Goal: Task Accomplishment & Management: Complete application form

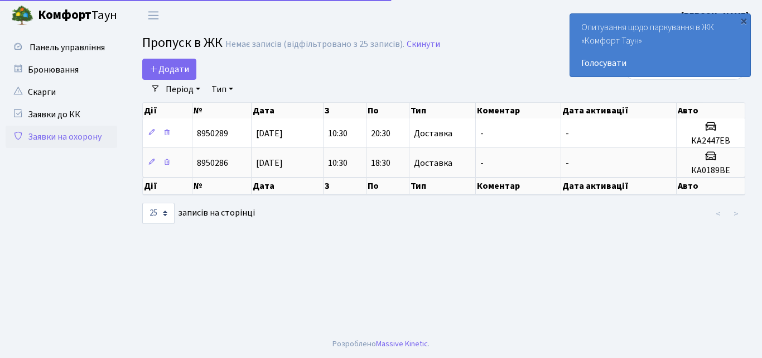
select select "25"
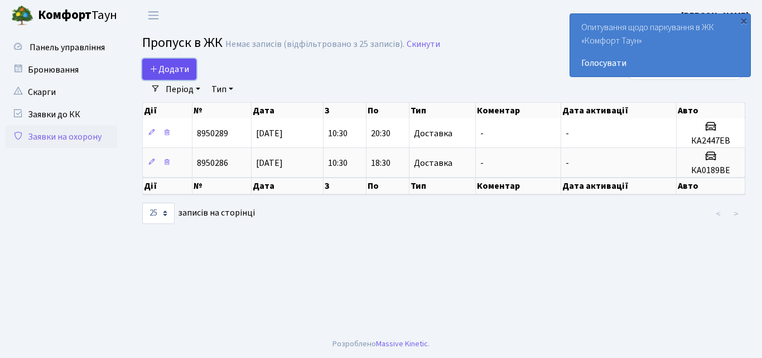
click at [167, 70] on span "Додати" at bounding box center [170, 69] width 40 height 12
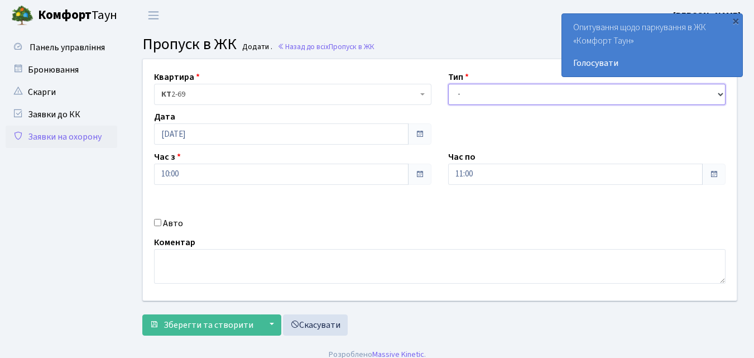
click at [489, 98] on select "- Доставка Таксі Гості Сервіс" at bounding box center [586, 94] width 277 height 21
select select "1"
click at [448, 84] on select "- Доставка Таксі Гості Сервіс" at bounding box center [586, 94] width 277 height 21
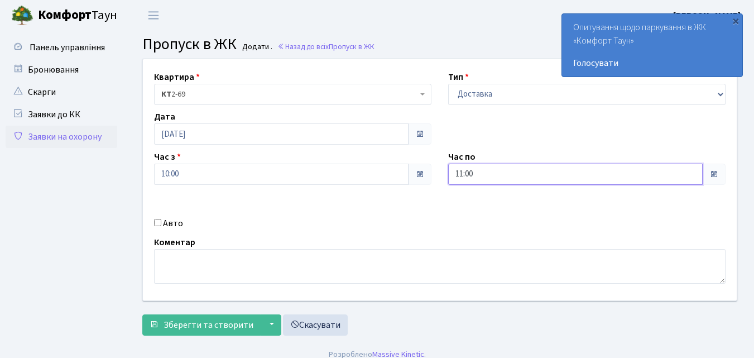
click at [492, 175] on input "11:00" at bounding box center [575, 173] width 254 height 21
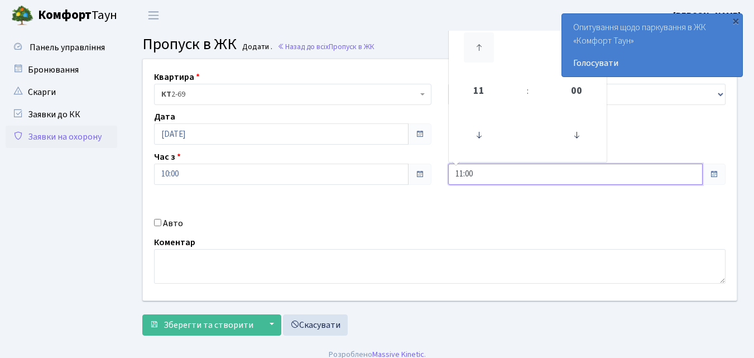
click at [479, 46] on icon at bounding box center [479, 47] width 30 height 30
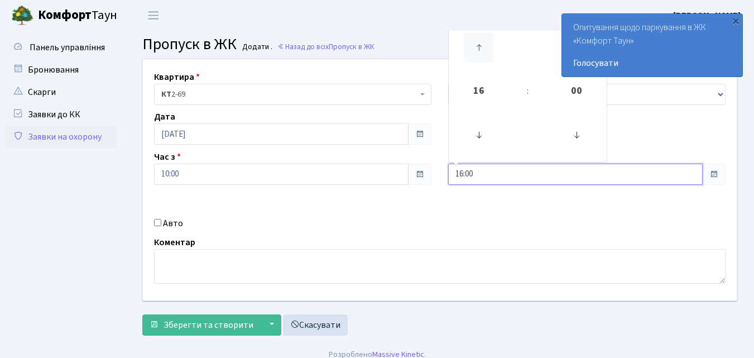
click at [479, 46] on icon at bounding box center [479, 47] width 30 height 30
type input "18:00"
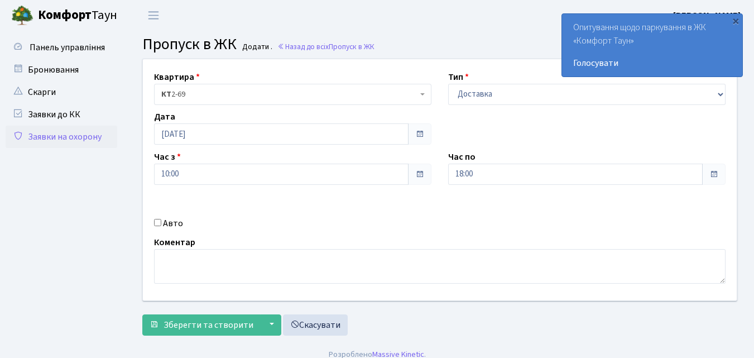
click at [157, 222] on input "Авто" at bounding box center [157, 222] width 7 height 7
checkbox input "true"
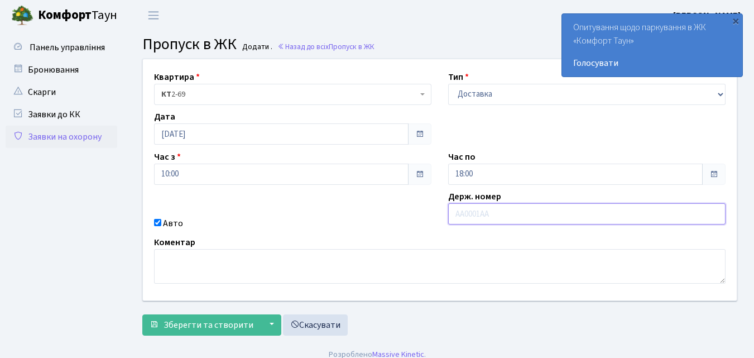
click at [463, 217] on input "text" at bounding box center [586, 213] width 277 height 21
type input "КА0189ВЕ"
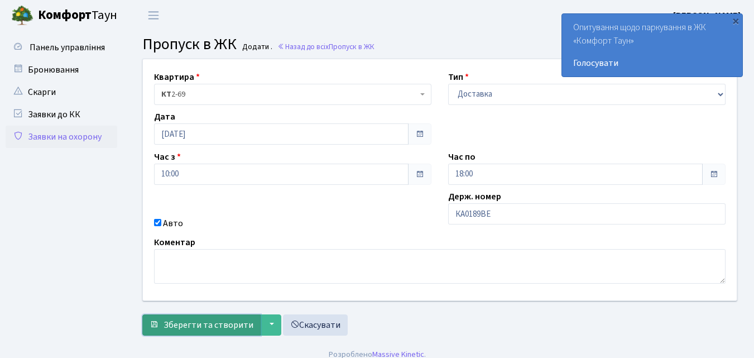
click at [204, 323] on span "Зберегти та створити" at bounding box center [208, 325] width 90 height 12
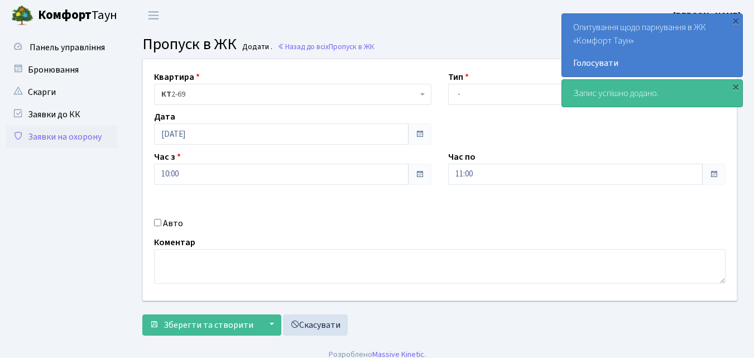
click at [74, 133] on link "Заявки на охорону" at bounding box center [62, 137] width 112 height 22
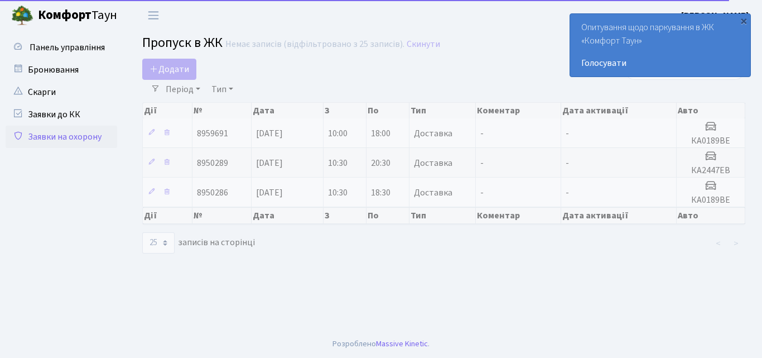
select select "25"
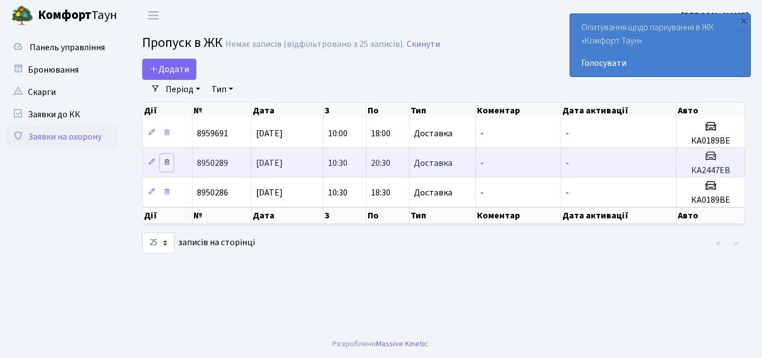
click at [168, 162] on icon at bounding box center [167, 162] width 8 height 8
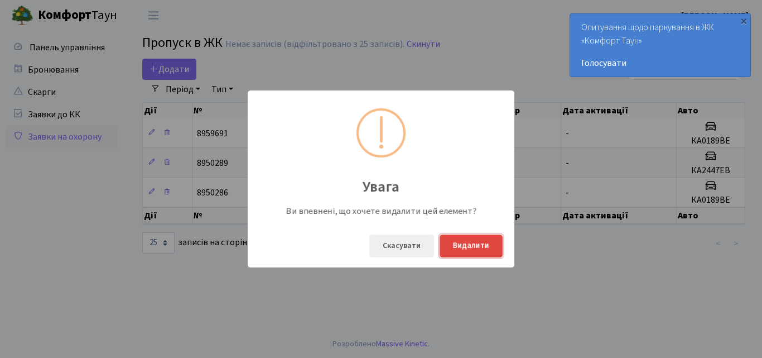
click at [475, 246] on button "Видалити" at bounding box center [471, 245] width 63 height 23
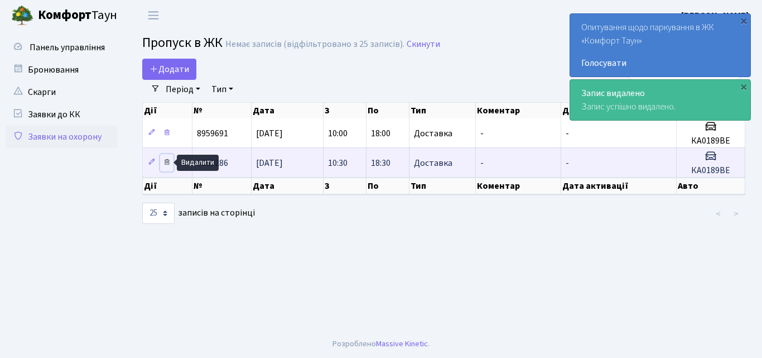
click at [170, 163] on icon at bounding box center [167, 162] width 8 height 8
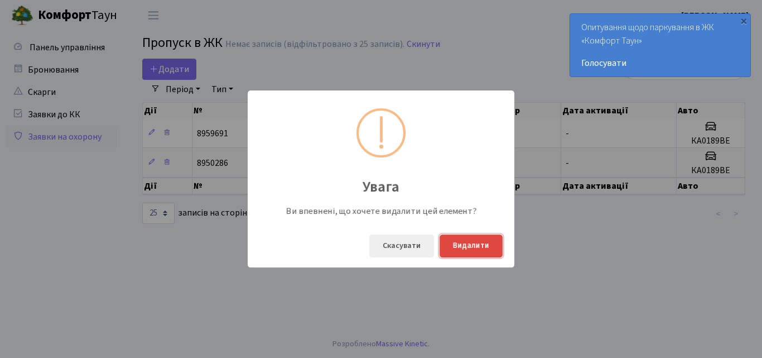
click at [460, 244] on button "Видалити" at bounding box center [471, 245] width 63 height 23
